Goal: Task Accomplishment & Management: Complete application form

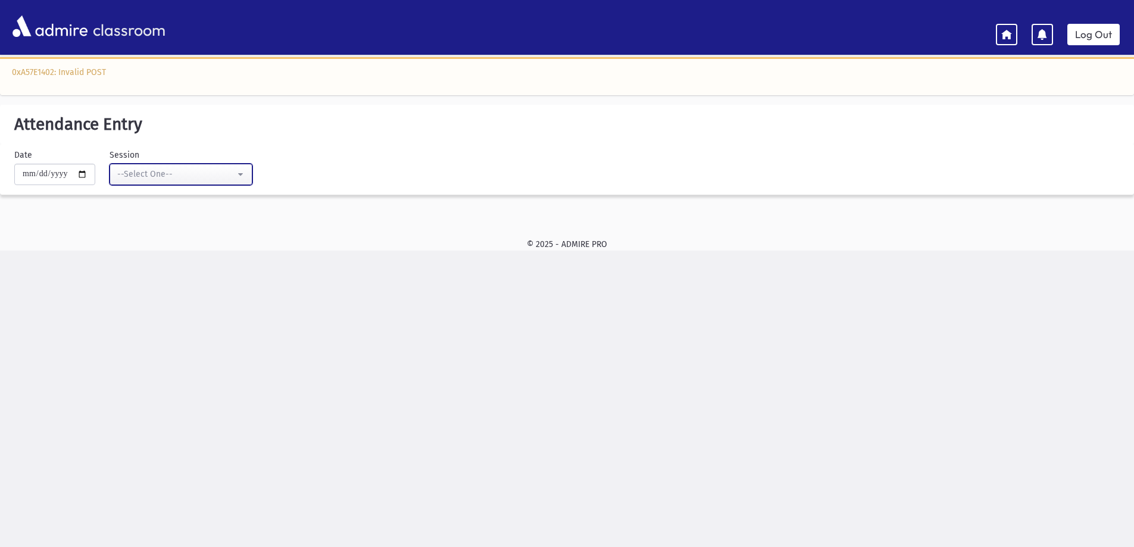
drag, startPoint x: 0, startPoint y: 0, endPoint x: 143, endPoint y: 174, distance: 225.3
click at [143, 174] on div "--Select One--" at bounding box center [176, 174] width 118 height 12
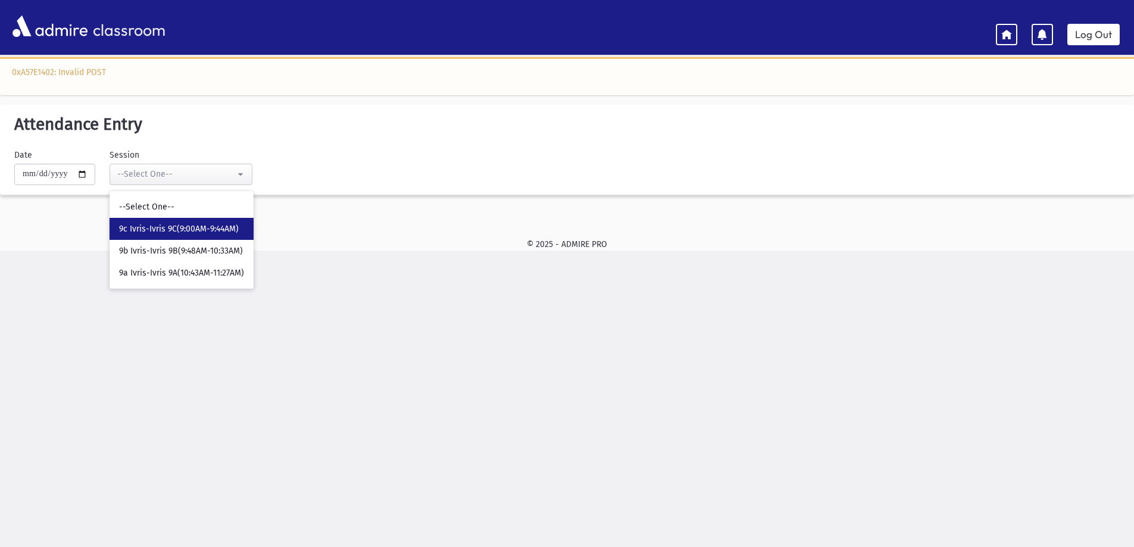
click at [201, 237] on link "9c Ivris-Ivris 9C(9:00AM-9:44AM)" at bounding box center [182, 229] width 144 height 22
select select "****"
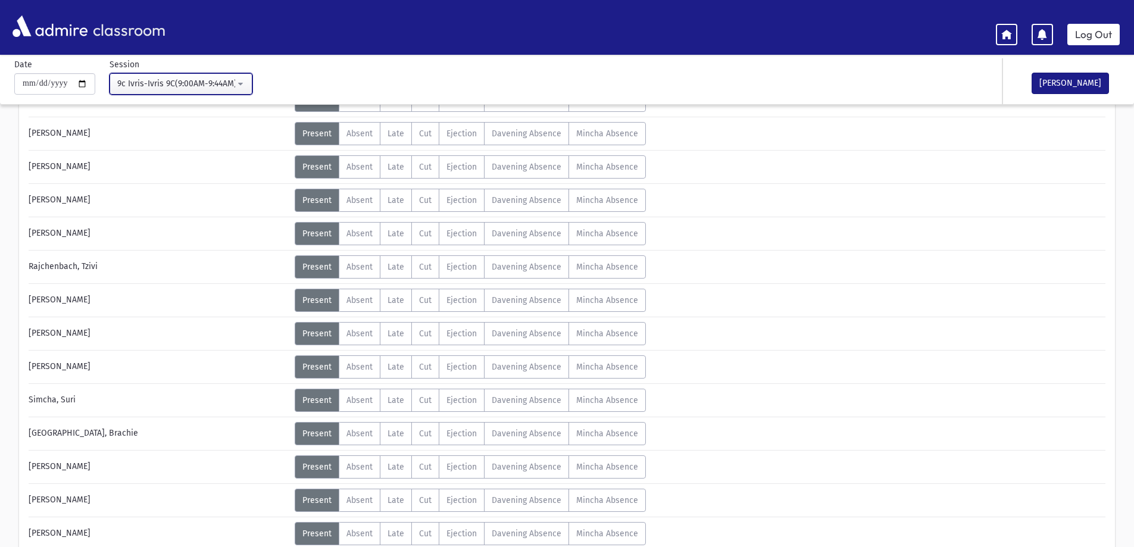
scroll to position [357, 0]
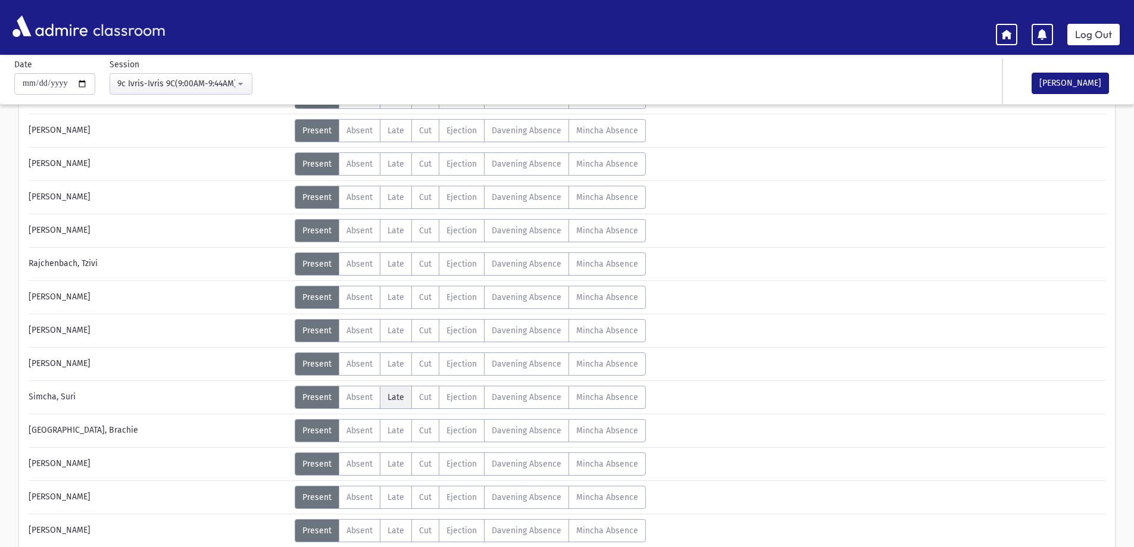
click at [402, 400] on span "Late" at bounding box center [395, 397] width 17 height 10
click at [708, 405] on icon at bounding box center [709, 402] width 7 height 7
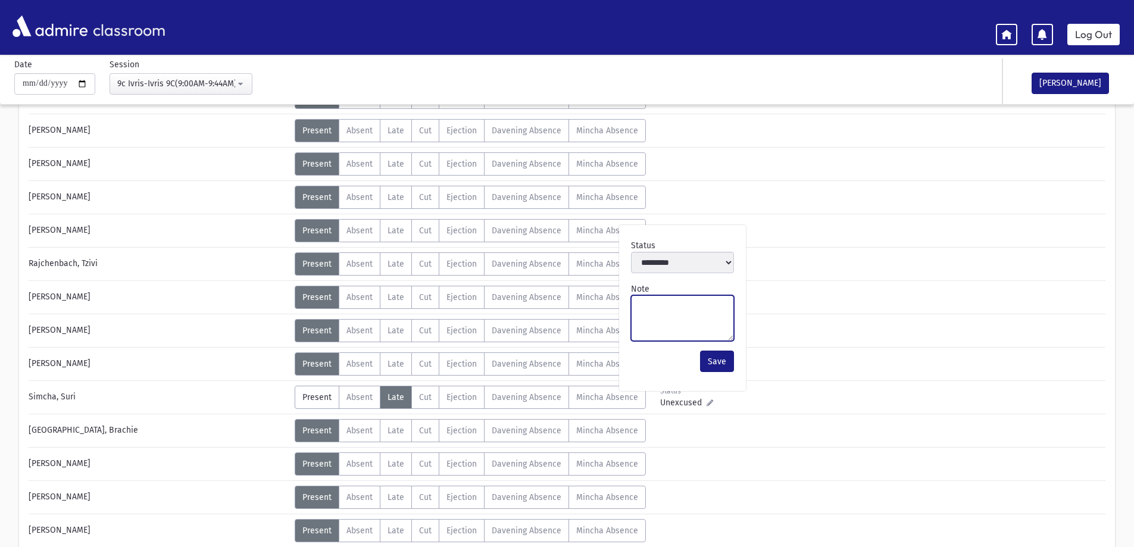
click at [692, 328] on textarea "Note" at bounding box center [682, 318] width 103 height 46
type textarea "**********"
click at [717, 359] on button "Save" at bounding box center [717, 361] width 34 height 21
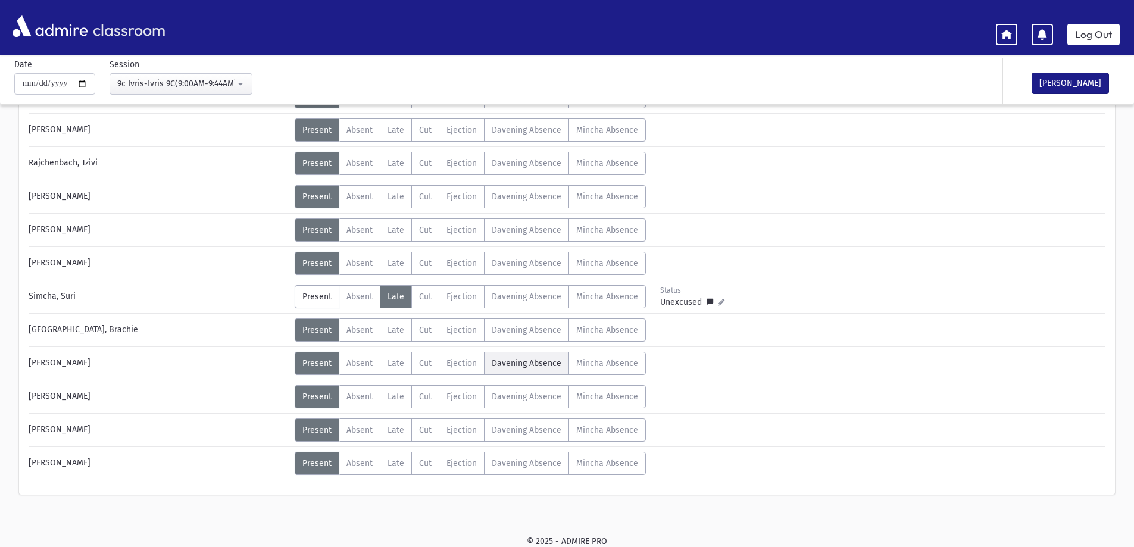
scroll to position [458, 0]
click at [1050, 77] on button "[PERSON_NAME]" at bounding box center [1069, 83] width 77 height 21
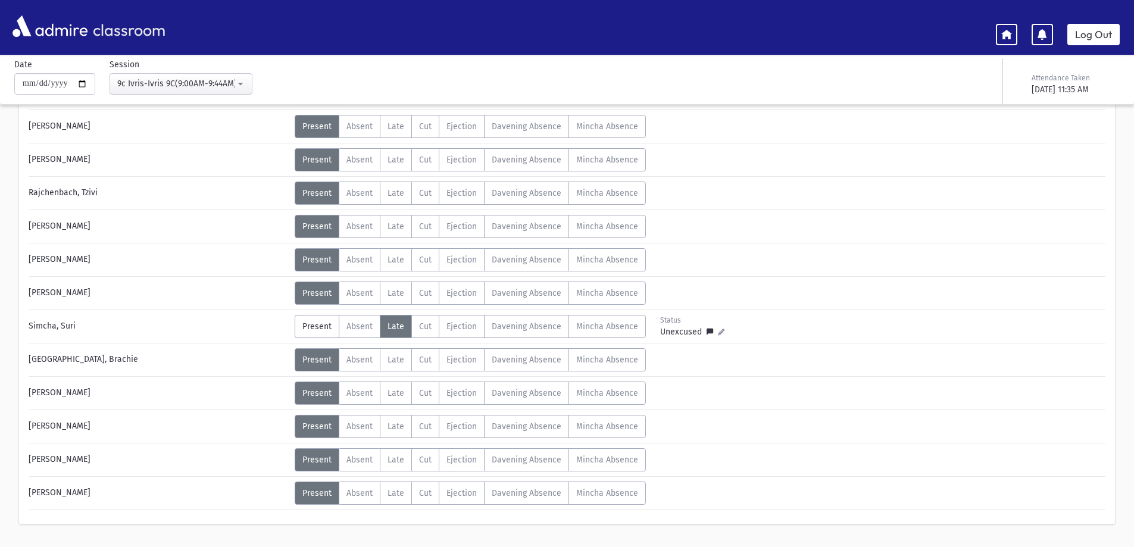
scroll to position [399, 0]
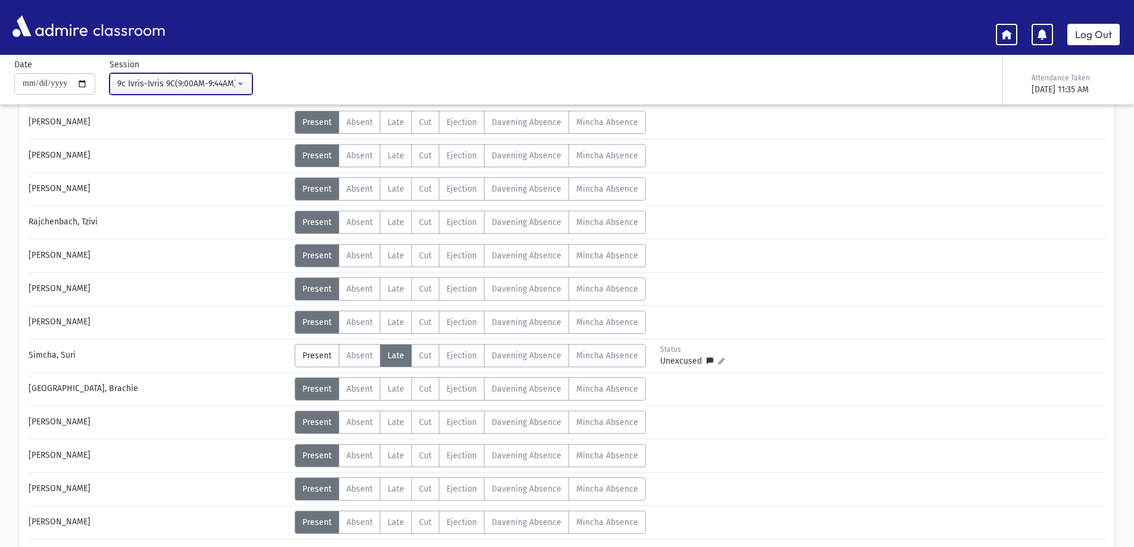
click at [164, 80] on div "9c Ivris-Ivris 9C(9:00AM-9:44AM)" at bounding box center [176, 83] width 118 height 12
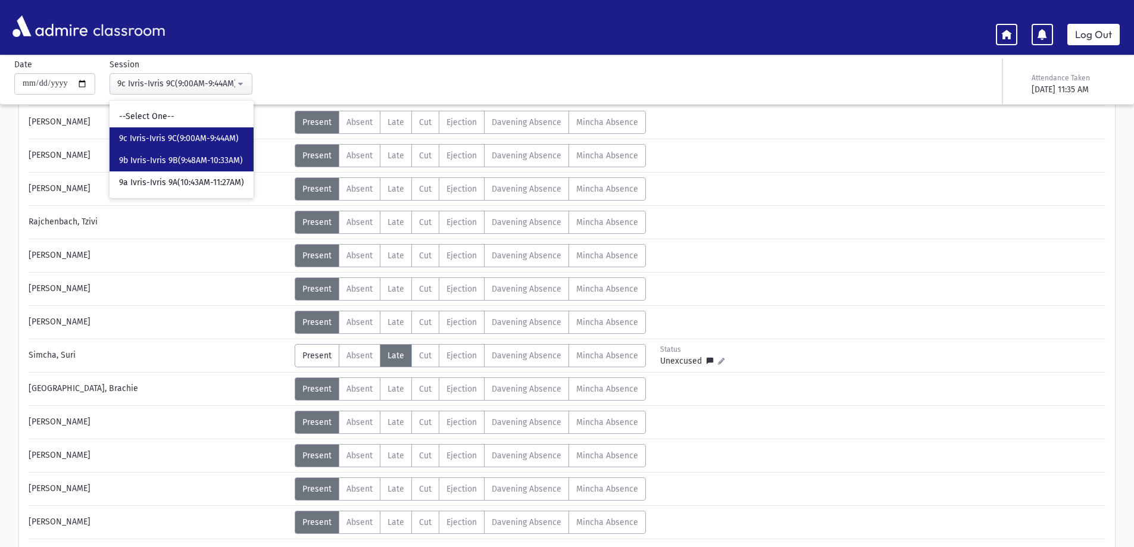
click at [197, 158] on span "9b Ivris-Ivris 9B(9:48AM-10:33AM)" at bounding box center [181, 161] width 124 height 12
select select "****"
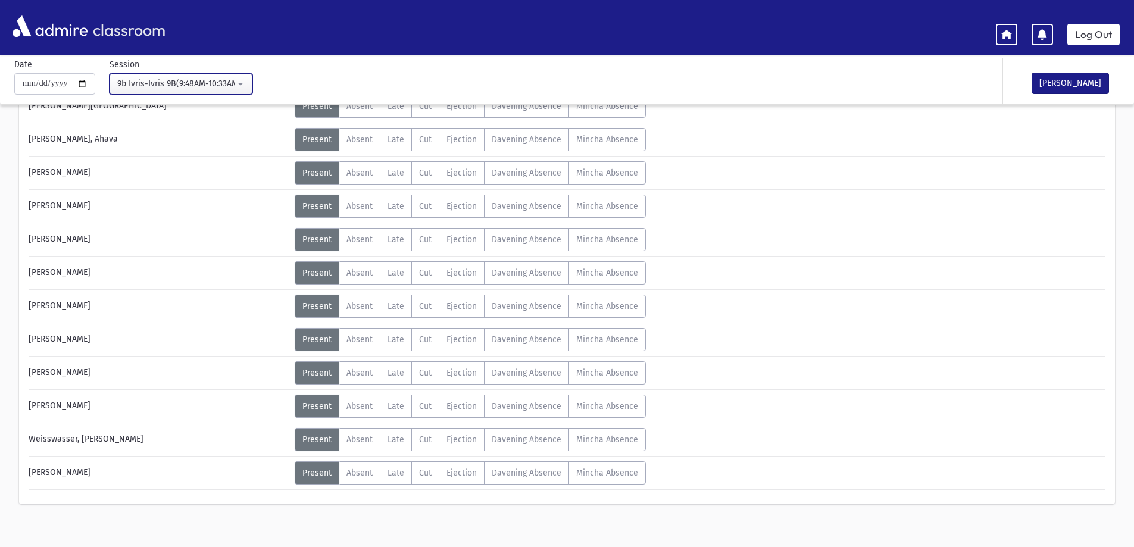
scroll to position [725, 0]
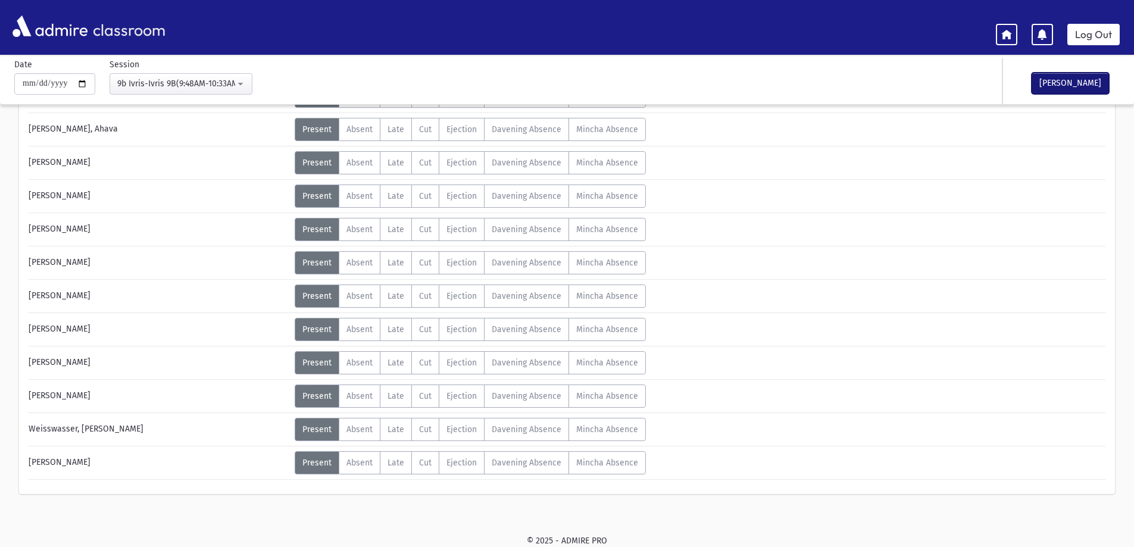
click at [1059, 78] on button "[PERSON_NAME]" at bounding box center [1069, 83] width 77 height 21
